Goal: Communication & Community: Share content

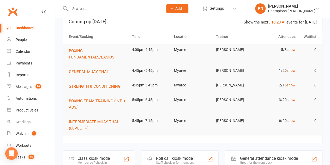
scroll to position [35, 0]
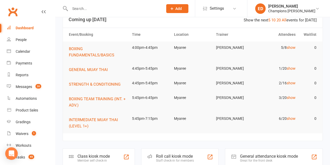
click at [94, 9] on input "text" at bounding box center [113, 8] width 91 height 7
click at [15, 53] on link "Calendar" at bounding box center [31, 52] width 48 height 12
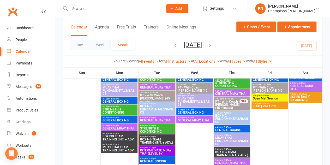
scroll to position [360, 0]
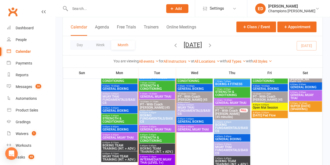
click at [117, 132] on div "5:45pm - 6:45pm GENERAL MUAY THAI" at bounding box center [119, 136] width 36 height 8
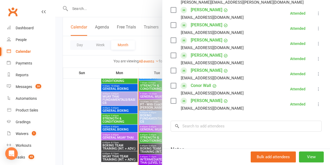
scroll to position [142, 0]
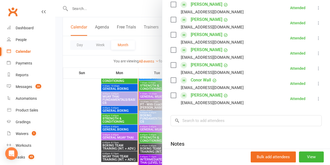
click at [90, 98] on div at bounding box center [192, 82] width 274 height 165
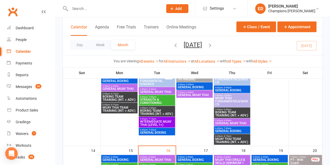
scroll to position [251, 0]
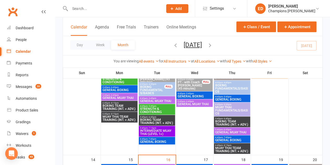
click at [223, 130] on span "- 6:45pm" at bounding box center [227, 129] width 9 height 2
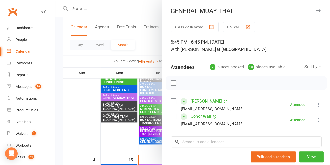
click at [115, 138] on div at bounding box center [192, 82] width 274 height 165
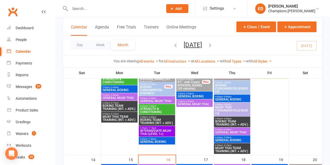
click at [191, 105] on span "GENERAL MUAY THAI" at bounding box center [194, 103] width 34 height 3
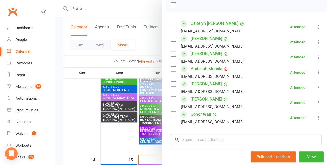
scroll to position [88, 0]
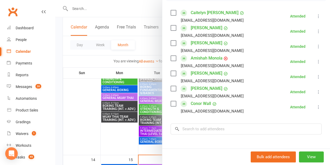
click at [116, 128] on div at bounding box center [192, 82] width 274 height 165
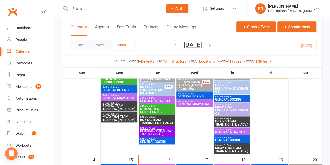
click at [122, 95] on span "5:45pm - 6:45pm" at bounding box center [119, 95] width 34 height 2
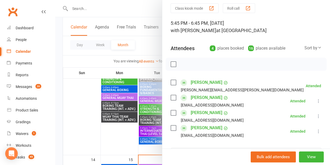
scroll to position [43, 0]
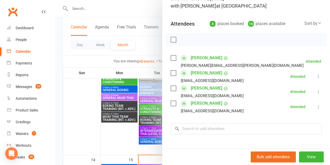
click at [96, 123] on div at bounding box center [192, 82] width 274 height 165
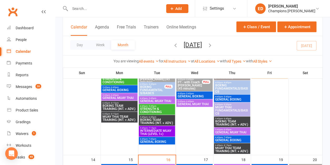
click at [159, 101] on span "GENERAL MUAY THAI" at bounding box center [157, 100] width 34 height 3
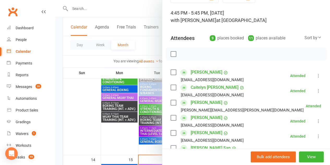
scroll to position [20, 0]
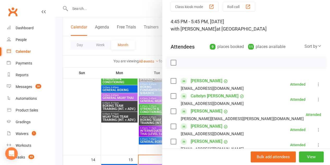
click at [89, 100] on div at bounding box center [192, 82] width 274 height 165
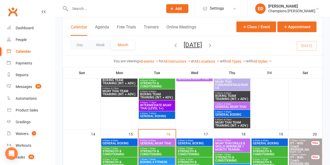
scroll to position [278, 0]
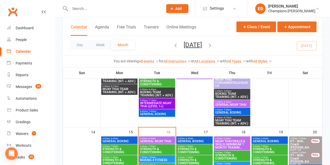
click at [229, 103] on span "GENERAL MUAY THAI" at bounding box center [232, 104] width 34 height 3
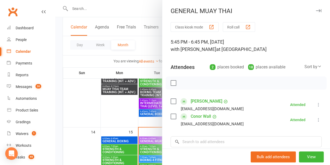
click at [130, 117] on div at bounding box center [192, 82] width 274 height 165
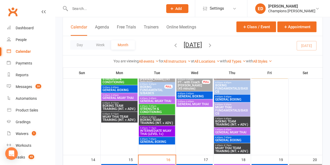
scroll to position [238, 0]
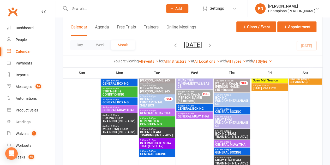
click at [164, 109] on span "4:45pm - 5:45pm" at bounding box center [157, 110] width 34 height 2
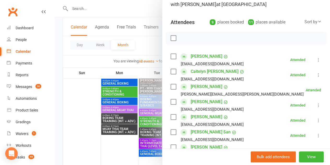
scroll to position [24, 0]
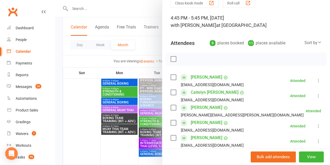
click at [71, 94] on div at bounding box center [192, 82] width 274 height 165
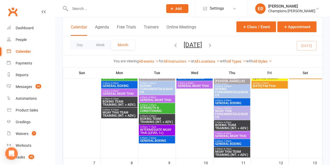
scroll to position [112, 0]
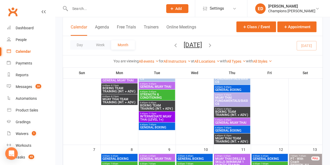
click at [233, 116] on div "5:45pm - 6:45pm BOXING TEAM TRAINING (INT. + ADV.)" at bounding box center [232, 112] width 36 height 11
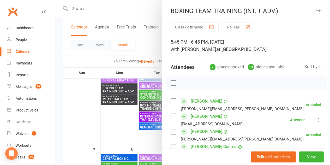
click at [119, 128] on div at bounding box center [192, 82] width 274 height 165
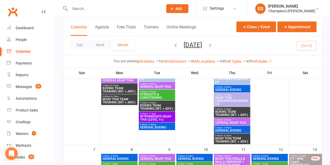
click at [237, 120] on span "5:45pm - 6:45pm" at bounding box center [232, 120] width 34 height 2
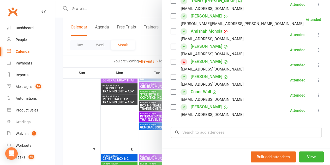
scroll to position [120, 0]
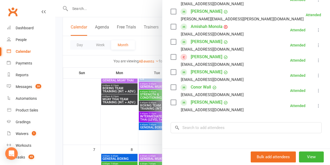
click at [94, 128] on div at bounding box center [192, 82] width 274 height 165
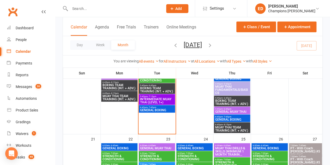
scroll to position [408, 0]
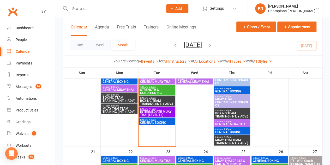
click at [118, 94] on span "6:45pm - 8:15pm" at bounding box center [119, 94] width 34 height 2
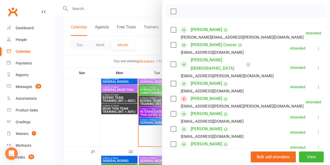
scroll to position [71, 0]
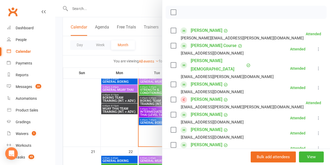
click at [198, 95] on link "[PERSON_NAME]" at bounding box center [207, 99] width 32 height 8
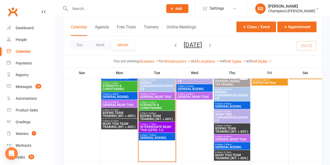
scroll to position [397, 0]
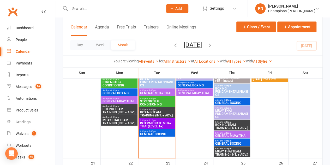
click at [116, 103] on div "5:45pm - 6:45pm GENERAL MUAY THAI" at bounding box center [119, 100] width 36 height 8
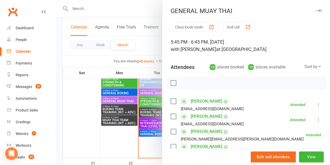
click at [82, 106] on div at bounding box center [192, 82] width 274 height 165
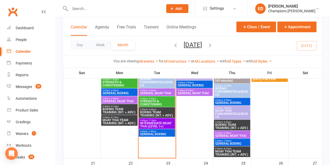
click at [106, 110] on span "BOXING TEAM TRAINING (INT. + ADV.)" at bounding box center [119, 110] width 34 height 6
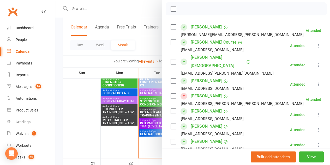
scroll to position [75, 0]
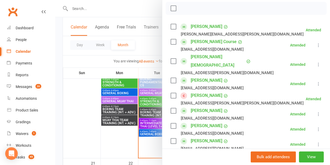
click at [192, 121] on link "Rowan Wellisch" at bounding box center [207, 125] width 32 height 8
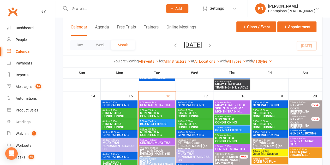
scroll to position [429, 0]
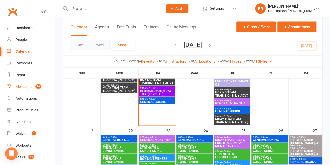
click at [19, 85] on div "Messages" at bounding box center [24, 86] width 16 height 4
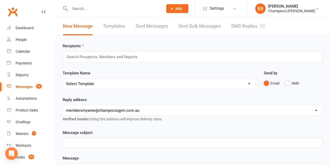
click at [238, 30] on link "SMS Replies 20" at bounding box center [248, 26] width 34 height 18
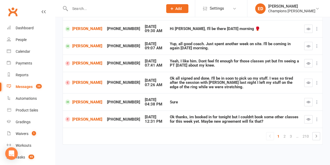
scroll to position [134, 0]
click at [85, 80] on link "[PERSON_NAME]" at bounding box center [83, 82] width 37 height 5
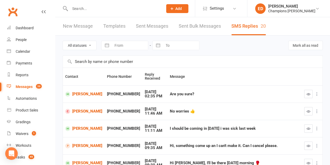
click at [133, 6] on input "text" at bounding box center [113, 8] width 91 height 7
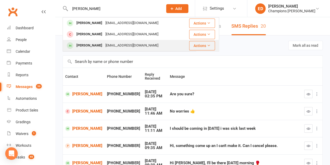
type input "toby"
click at [76, 45] on div "Toby Johnston" at bounding box center [89, 46] width 29 height 8
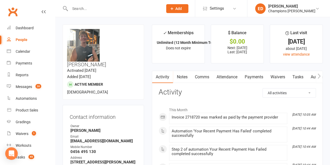
click at [208, 74] on link "Comms" at bounding box center [202, 77] width 22 height 12
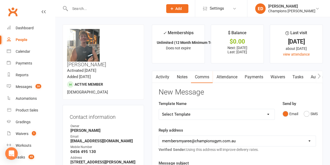
click at [157, 74] on button "button" at bounding box center [155, 77] width 7 height 12
click at [163, 78] on link "Activity" at bounding box center [162, 77] width 21 height 12
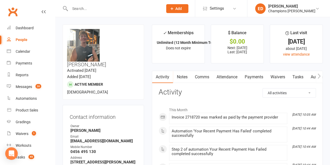
click at [198, 78] on link "Comms" at bounding box center [202, 77] width 22 height 12
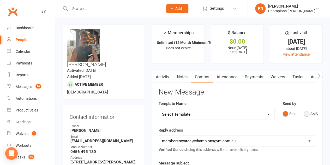
click at [304, 113] on button "SMS" at bounding box center [310, 114] width 14 height 10
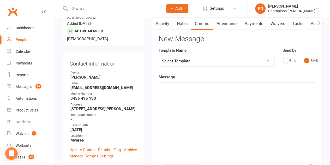
scroll to position [61, 0]
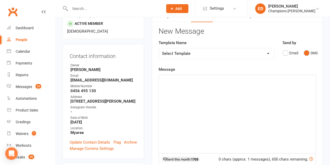
click at [233, 89] on div "﻿" at bounding box center [237, 114] width 157 height 78
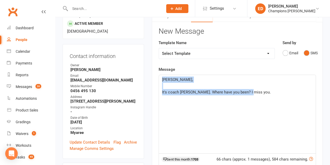
drag, startPoint x: 252, startPoint y: 94, endPoint x: 159, endPoint y: 76, distance: 94.9
click at [159, 76] on div "Toby, ﻿ It's coach Eddy. Where have you been? I miss you." at bounding box center [237, 114] width 157 height 78
copy div "Toby, ﻿ It's coach Eddy. Where have you been? I miss you."
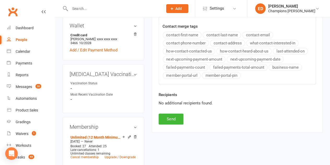
scroll to position [221, 0]
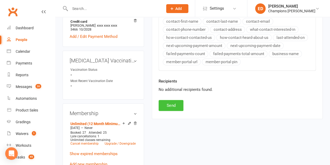
click at [176, 100] on button "Send" at bounding box center [170, 105] width 25 height 11
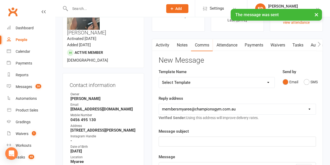
scroll to position [21, 0]
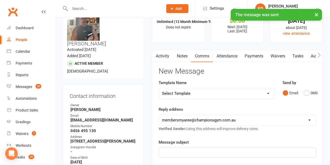
click at [177, 56] on link "Notes" at bounding box center [182, 56] width 18 height 12
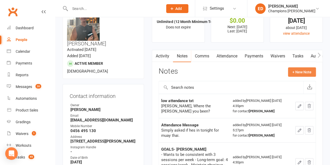
click at [294, 72] on button "+ New Note" at bounding box center [302, 71] width 28 height 9
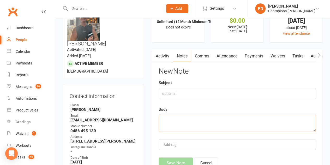
click at [197, 118] on textarea at bounding box center [236, 122] width 157 height 17
paste textarea "Toby, It's coach Eddy. Where have you been? I miss you."
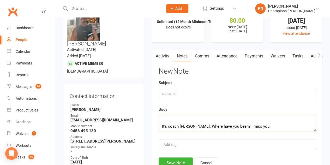
type textarea "Toby, It's coach Eddy. Where have you been? I miss you."
click at [180, 89] on input "text" at bounding box center [236, 93] width 157 height 11
type input "low attendance text"
click at [172, 160] on button "Save Note" at bounding box center [175, 162] width 34 height 11
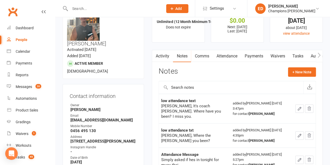
click at [151, 5] on input "text" at bounding box center [113, 8] width 91 height 7
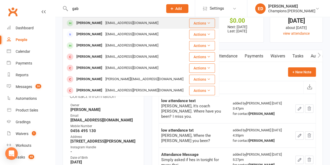
type input "gab"
click at [132, 21] on div "Gazromeo@gmail.com" at bounding box center [132, 23] width 56 height 8
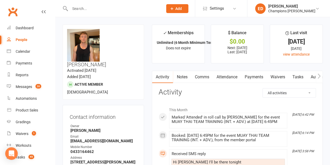
click at [196, 77] on link "Comms" at bounding box center [202, 77] width 22 height 12
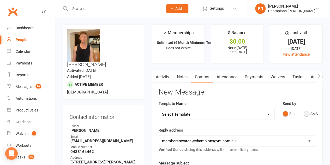
click at [306, 111] on button "SMS" at bounding box center [310, 114] width 14 height 10
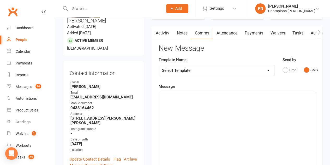
scroll to position [45, 0]
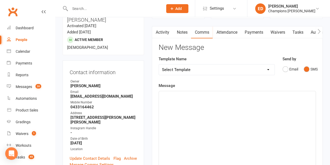
click at [209, 105] on div "﻿" at bounding box center [237, 130] width 157 height 78
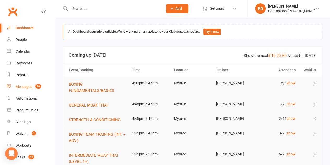
click at [32, 88] on link "Messages 20" at bounding box center [31, 87] width 48 height 12
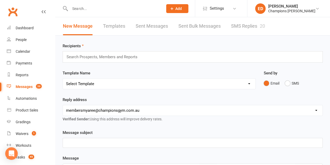
click at [237, 27] on link "SMS Replies 20" at bounding box center [248, 26] width 34 height 18
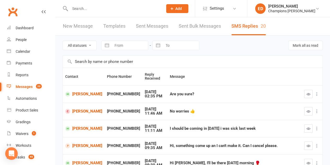
click at [71, 24] on link "New Message" at bounding box center [78, 26] width 30 height 18
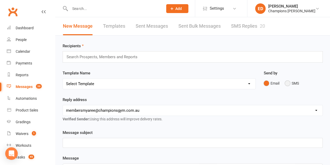
click at [285, 83] on button "SMS" at bounding box center [291, 83] width 14 height 10
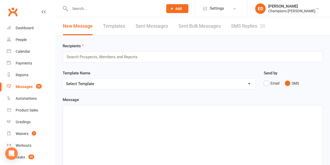
click at [211, 59] on div "Search Prospects, Members and Reports" at bounding box center [193, 56] width 260 height 11
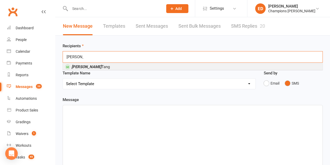
type input "[PERSON_NAME]"
click at [200, 66] on li "[PERSON_NAME]" at bounding box center [192, 66] width 259 height 7
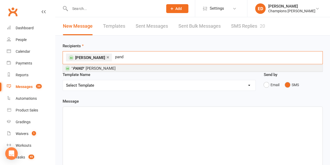
type input "pand"
click at [183, 69] on li "" PAND " [PERSON_NAME]" at bounding box center [192, 68] width 259 height 7
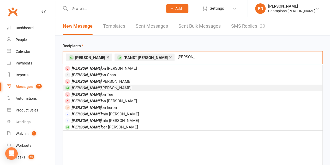
type input "[PERSON_NAME]"
click at [141, 88] on li "[PERSON_NAME] [PERSON_NAME]" at bounding box center [192, 87] width 259 height 7
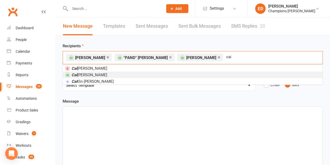
type input "cai"
click at [139, 71] on li "[PERSON_NAME]" at bounding box center [192, 74] width 259 height 7
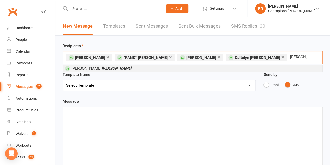
type input "[PERSON_NAME]"
click at [137, 70] on li "[PERSON_NAME]" at bounding box center [192, 68] width 259 height 7
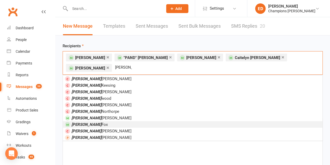
type input "[PERSON_NAME]"
click at [103, 122] on li "[PERSON_NAME]" at bounding box center [192, 124] width 259 height 7
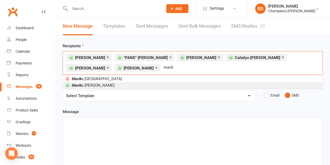
type input "marik"
click at [113, 84] on li "[PERSON_NAME]" at bounding box center [192, 85] width 259 height 7
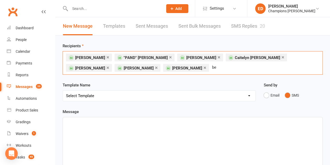
type input "b"
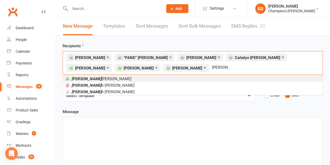
type input "[PERSON_NAME]"
click at [134, 78] on li "[PERSON_NAME]" at bounding box center [192, 78] width 259 height 7
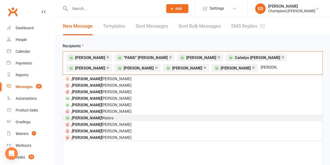
type input "[PERSON_NAME]"
click at [110, 117] on li "[PERSON_NAME]" at bounding box center [192, 117] width 259 height 7
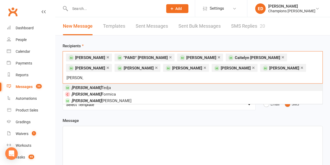
type input "[PERSON_NAME]"
click at [108, 84] on li "[PERSON_NAME]" at bounding box center [192, 87] width 259 height 7
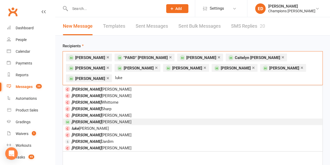
type input "luke"
click at [124, 118] on li "[PERSON_NAME]" at bounding box center [192, 121] width 259 height 7
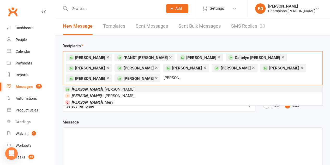
type input "[PERSON_NAME]"
click at [108, 88] on li "[PERSON_NAME]" at bounding box center [192, 89] width 259 height 7
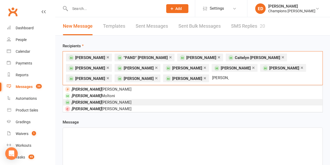
type input "[PERSON_NAME]"
click at [133, 100] on li "[PERSON_NAME]" at bounding box center [192, 102] width 259 height 7
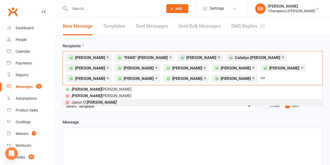
type input "c"
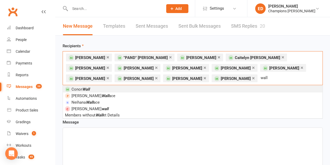
type input "wall"
click at [126, 87] on li "Conor Wall" at bounding box center [192, 89] width 259 height 7
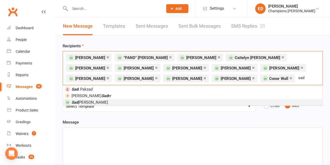
type input "sad"
click at [162, 102] on li "Sad [PERSON_NAME]" at bounding box center [192, 102] width 259 height 7
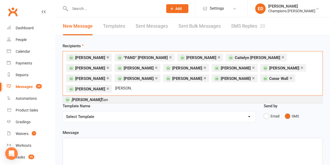
type input "[PERSON_NAME]"
click at [100, 96] on li "[PERSON_NAME] San" at bounding box center [192, 99] width 259 height 7
type input "[PERSON_NAME]"
click at [100, 96] on li "[PERSON_NAME]" at bounding box center [192, 99] width 259 height 7
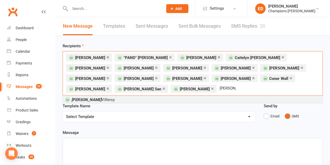
type input "[PERSON_NAME]"
click at [118, 99] on li "[PERSON_NAME]" at bounding box center [192, 99] width 259 height 7
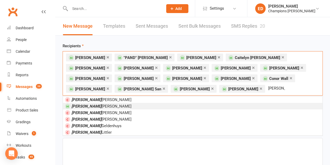
type input "[PERSON_NAME]"
click at [101, 108] on li "[PERSON_NAME]" at bounding box center [192, 106] width 259 height 7
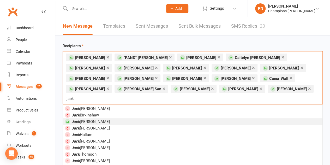
type input "jack"
click at [76, 119] on em "Jack" at bounding box center [75, 121] width 8 height 5
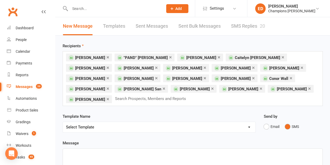
click at [90, 150] on p "﻿" at bounding box center [192, 153] width 253 height 6
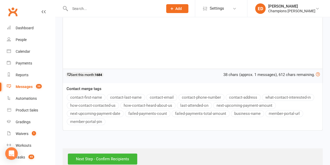
scroll to position [158, 0]
click at [79, 153] on input "Next Step - Confirm Recipients" at bounding box center [102, 158] width 69 height 11
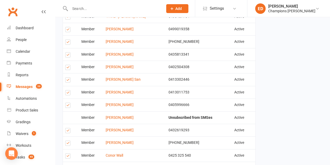
scroll to position [287, 0]
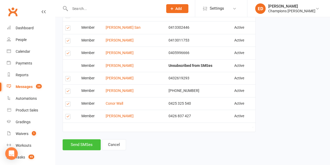
click at [88, 144] on button "Send SMSes" at bounding box center [82, 144] width 38 height 11
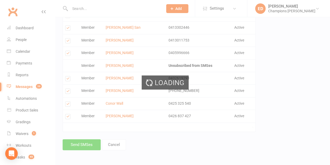
scroll to position [279, 0]
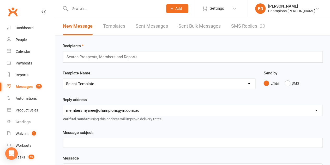
scroll to position [144, 0]
